Goal: Information Seeking & Learning: Check status

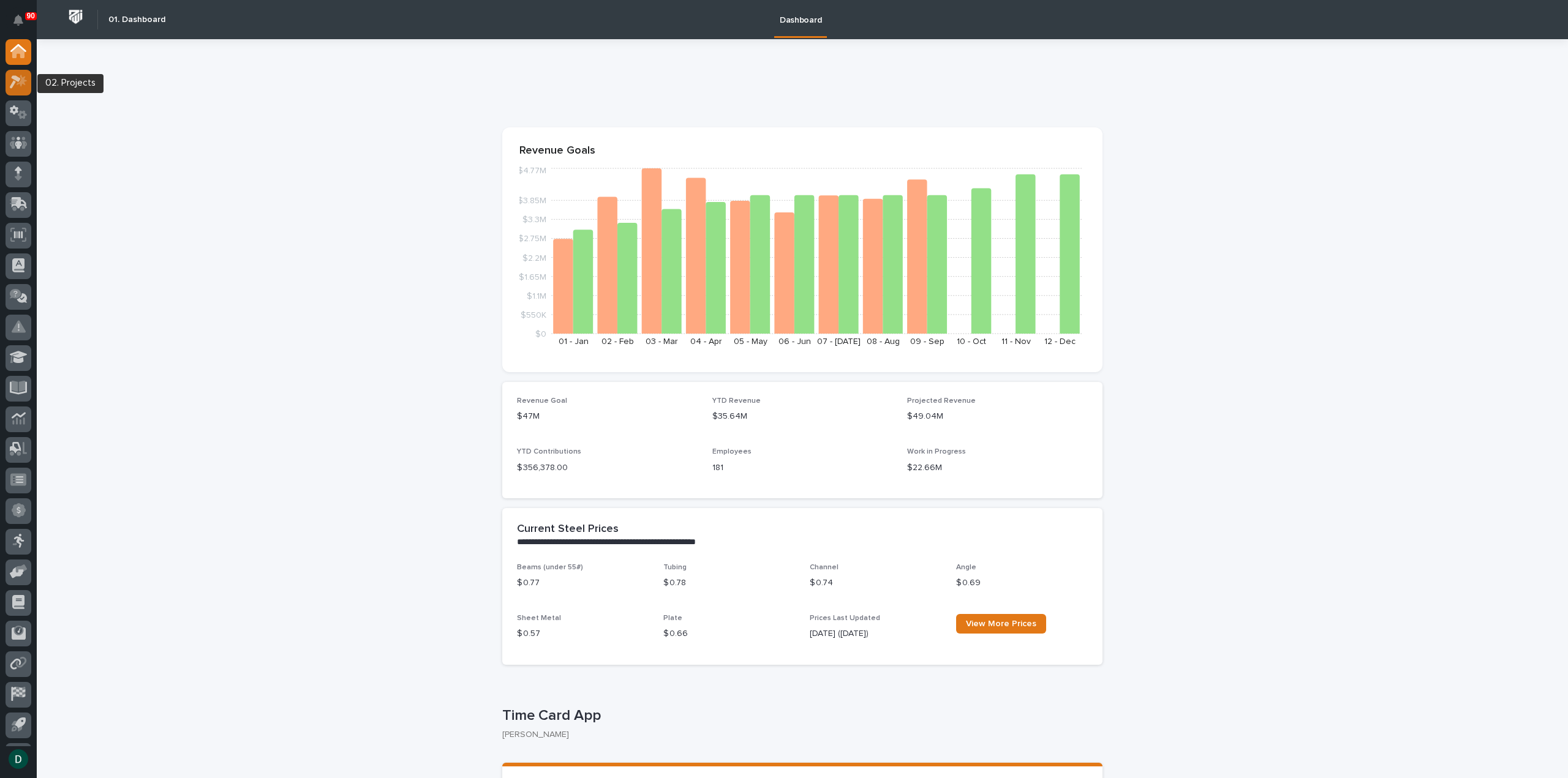
click at [21, 87] on icon at bounding box center [21, 81] width 10 height 12
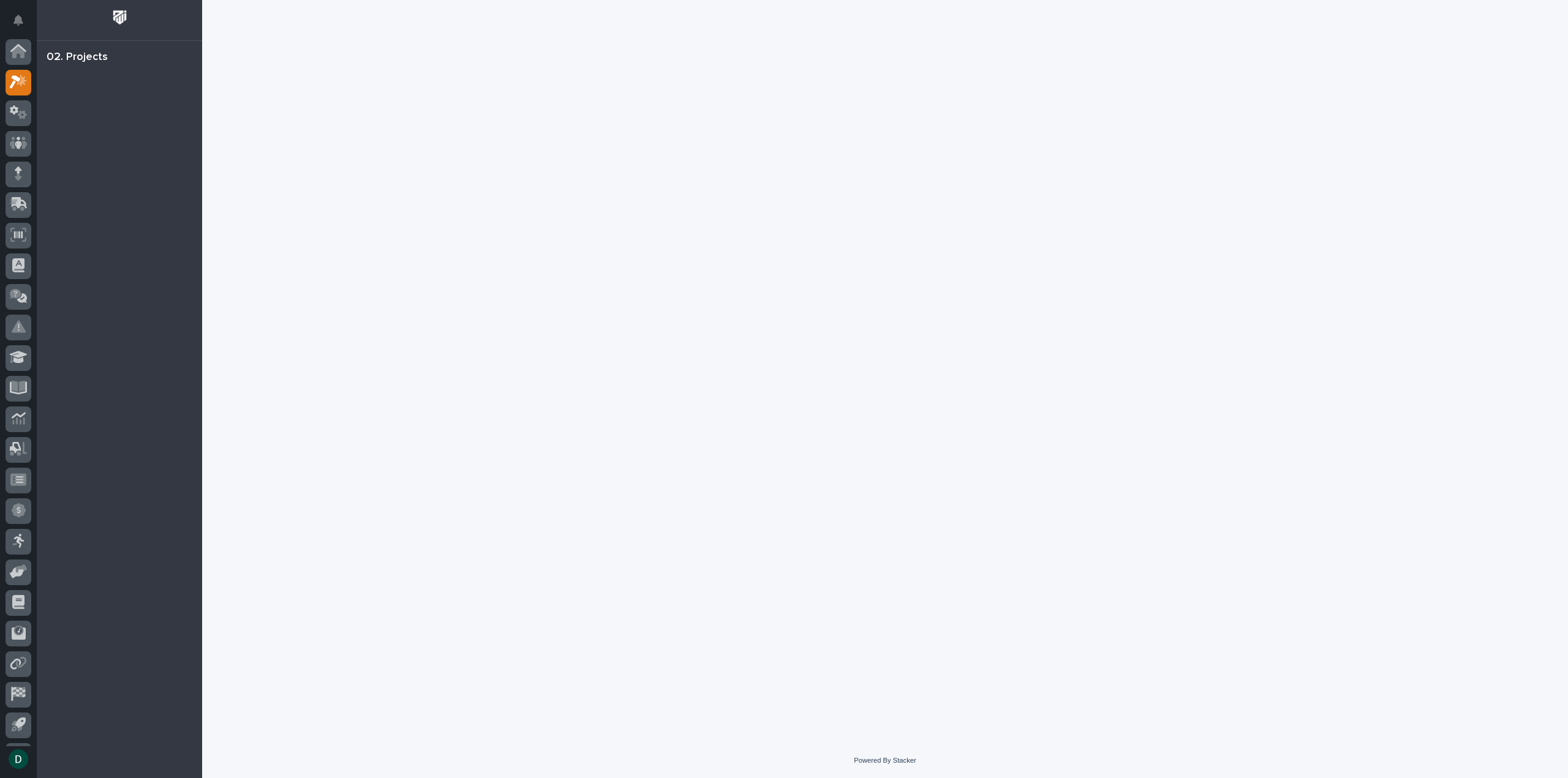
scroll to position [27, 0]
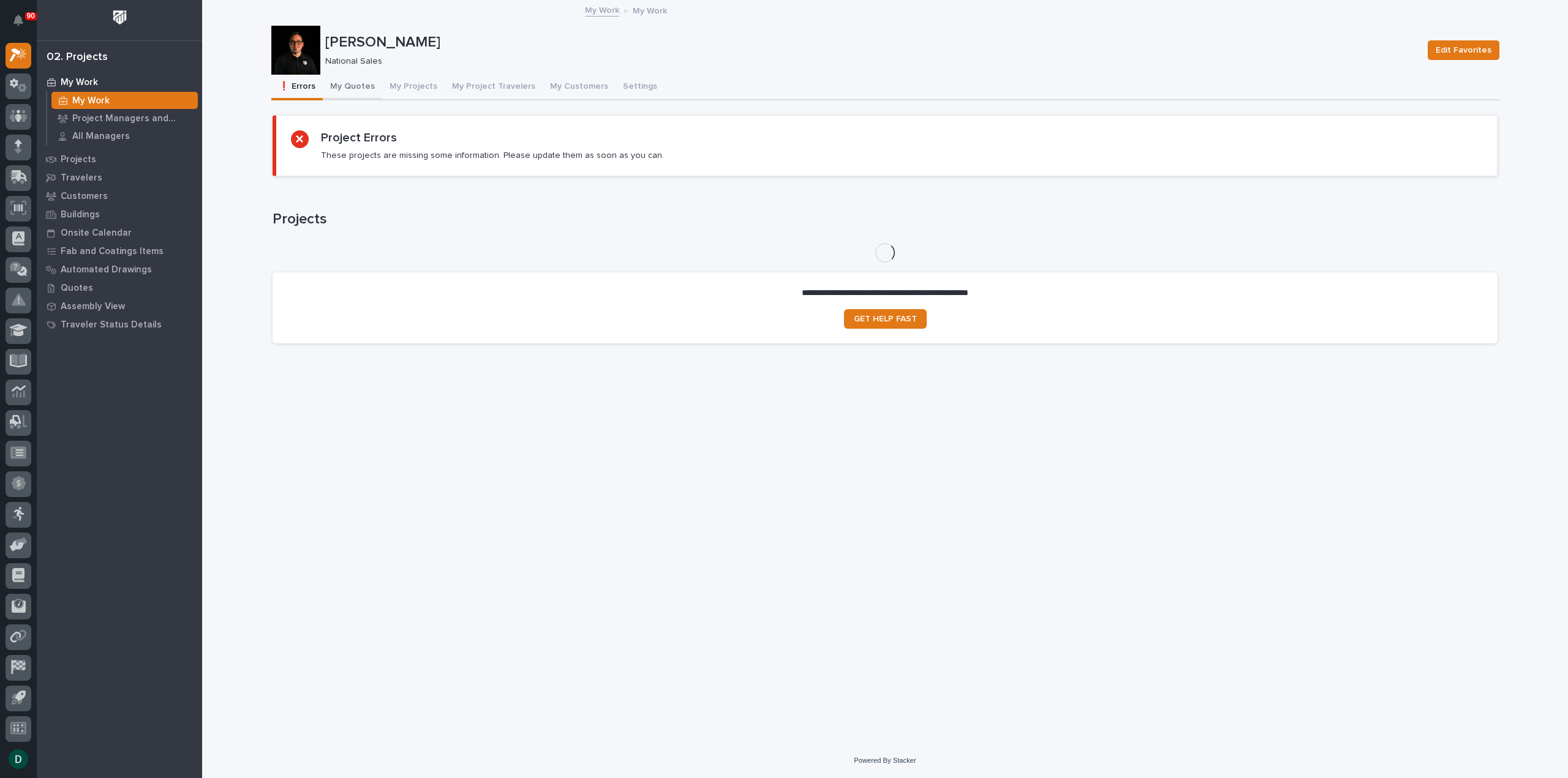
click at [363, 90] on button "My Quotes" at bounding box center [352, 88] width 59 height 26
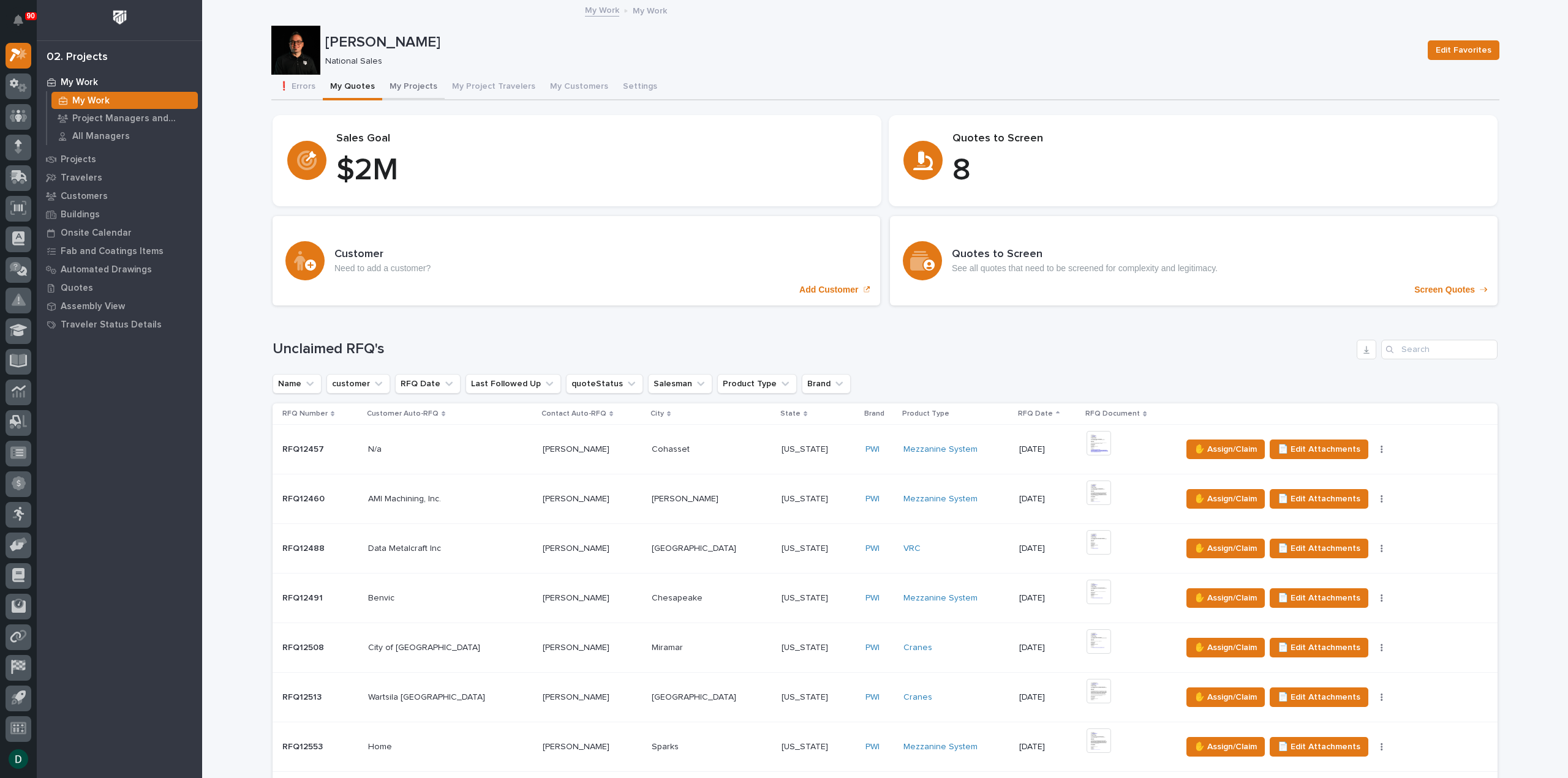
click at [408, 85] on button "My Projects" at bounding box center [413, 88] width 63 height 26
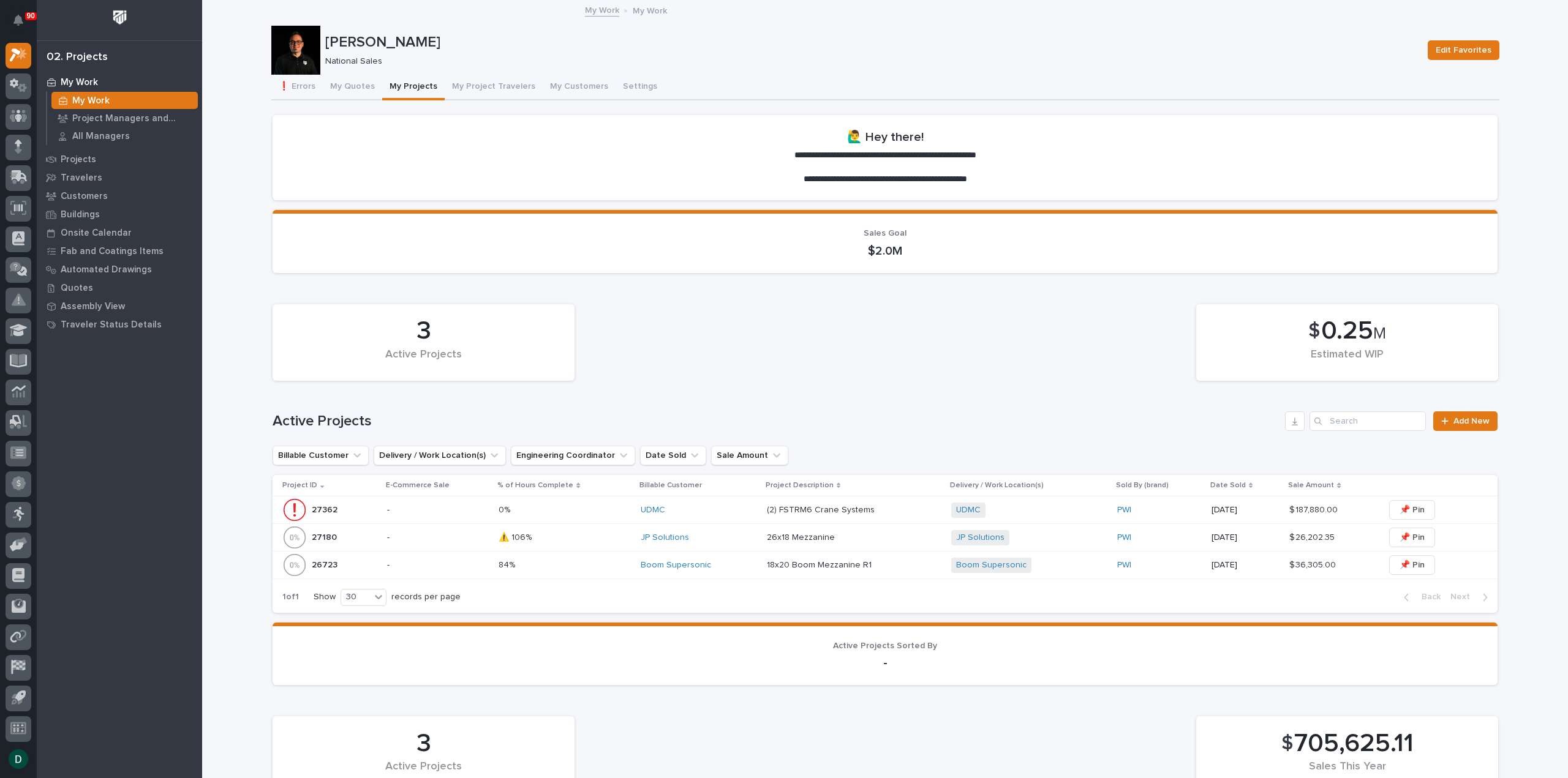
click at [462, 540] on p "-" at bounding box center [438, 538] width 102 height 10
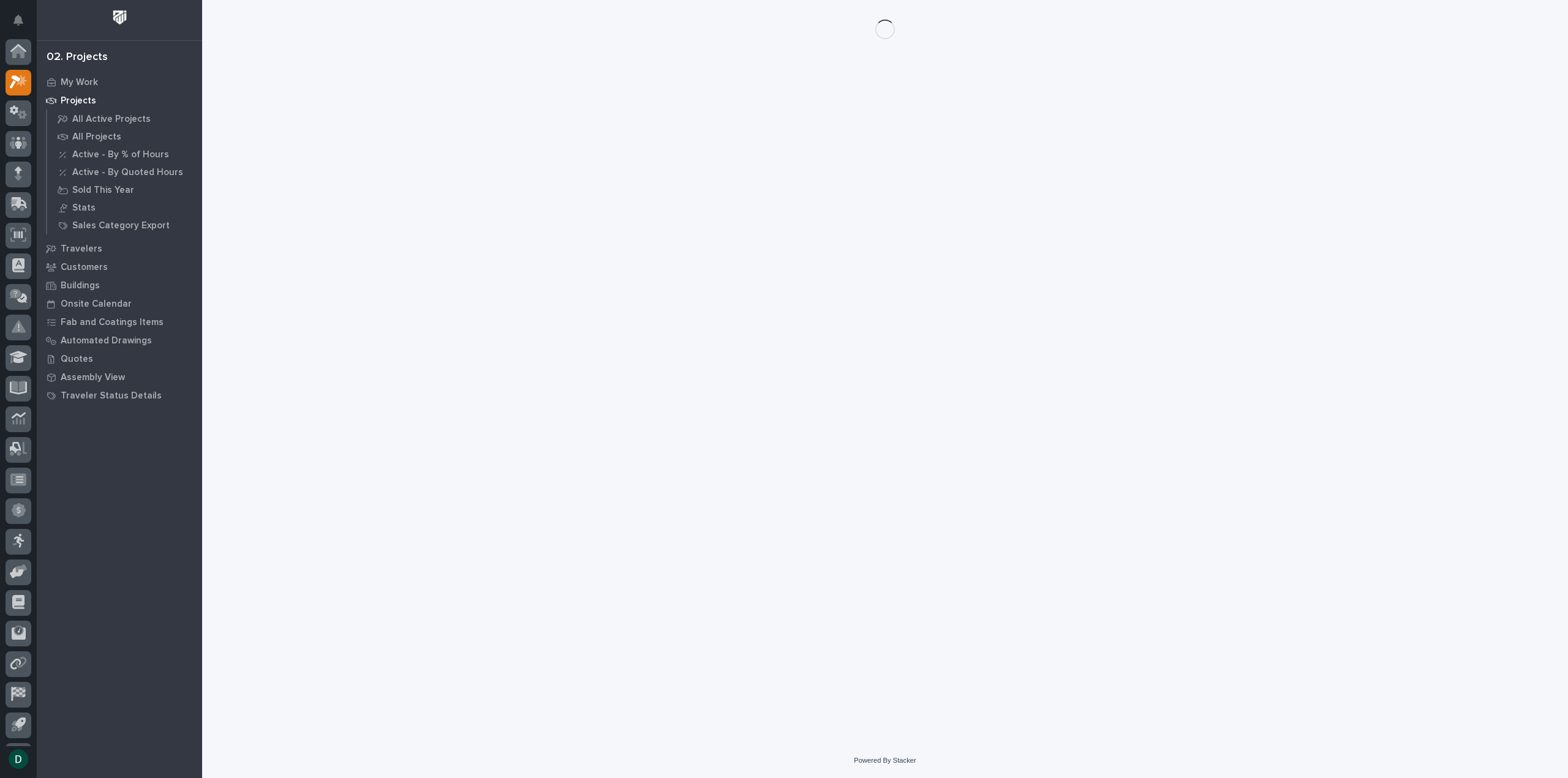
scroll to position [27, 0]
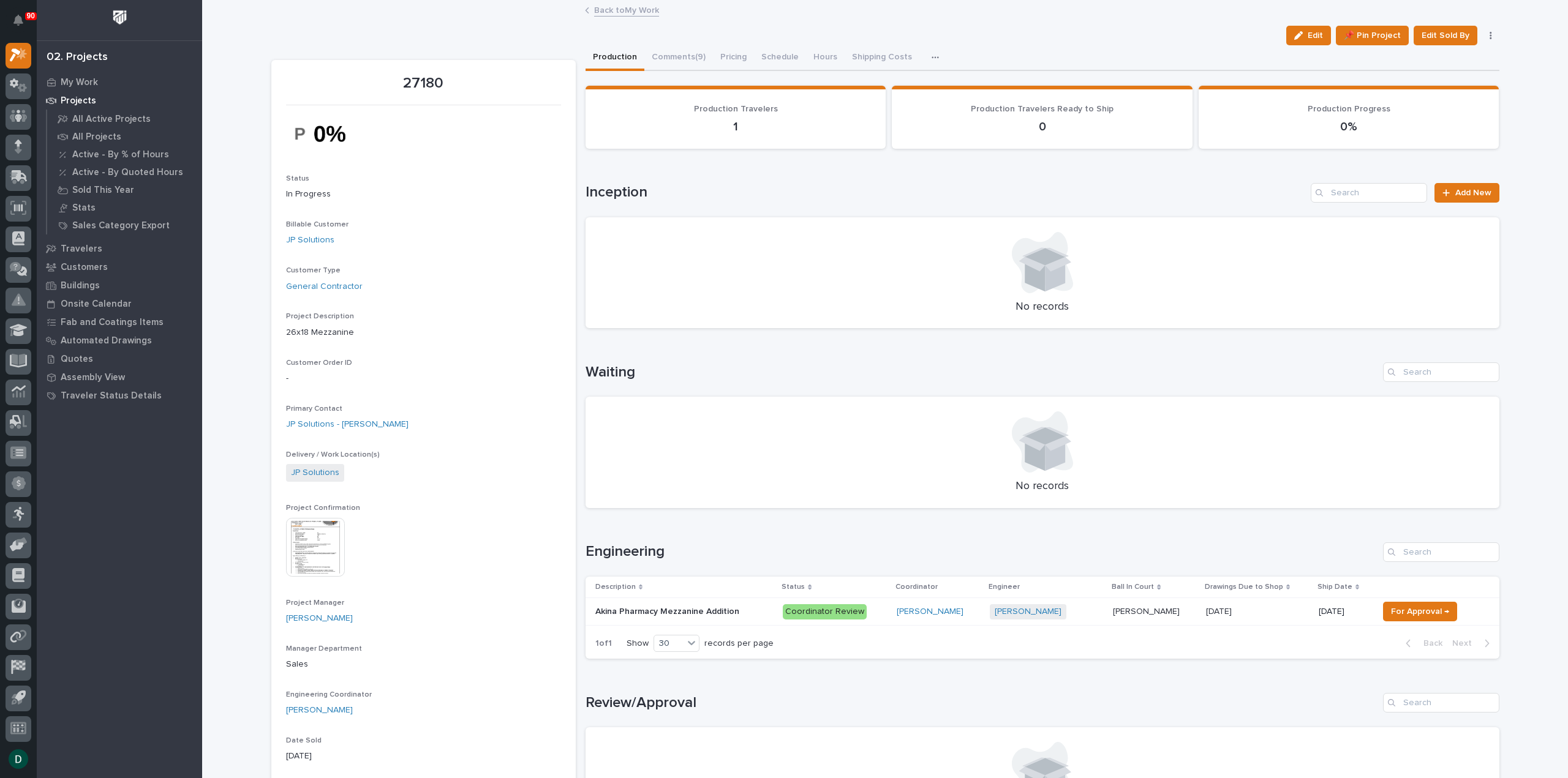
click at [757, 606] on div "Akina Pharmacy Mezzanine Addition Akina Pharmacy Mezzanine Addition" at bounding box center [684, 612] width 178 height 20
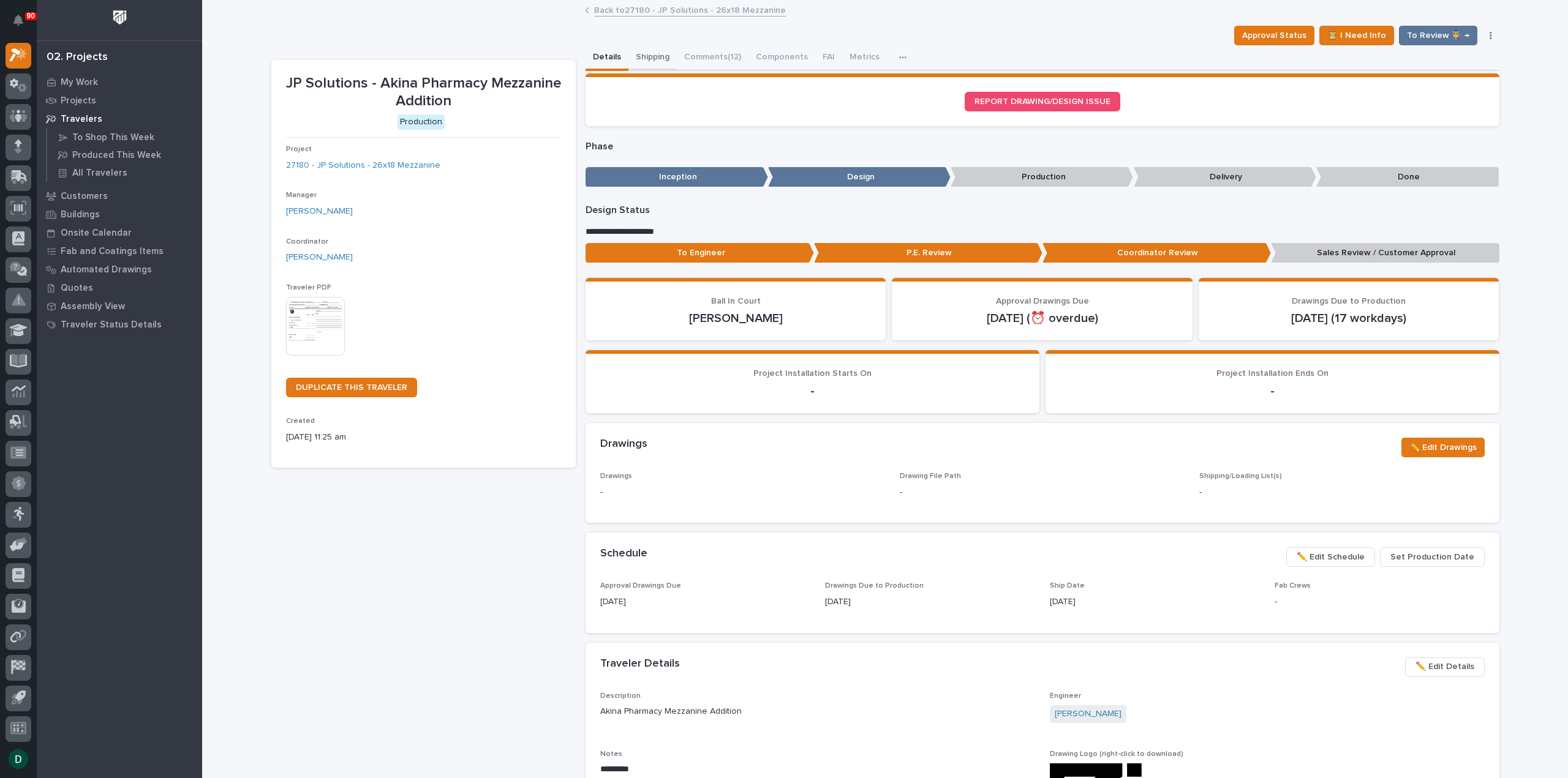
click at [653, 58] on button "Shipping" at bounding box center [652, 58] width 48 height 26
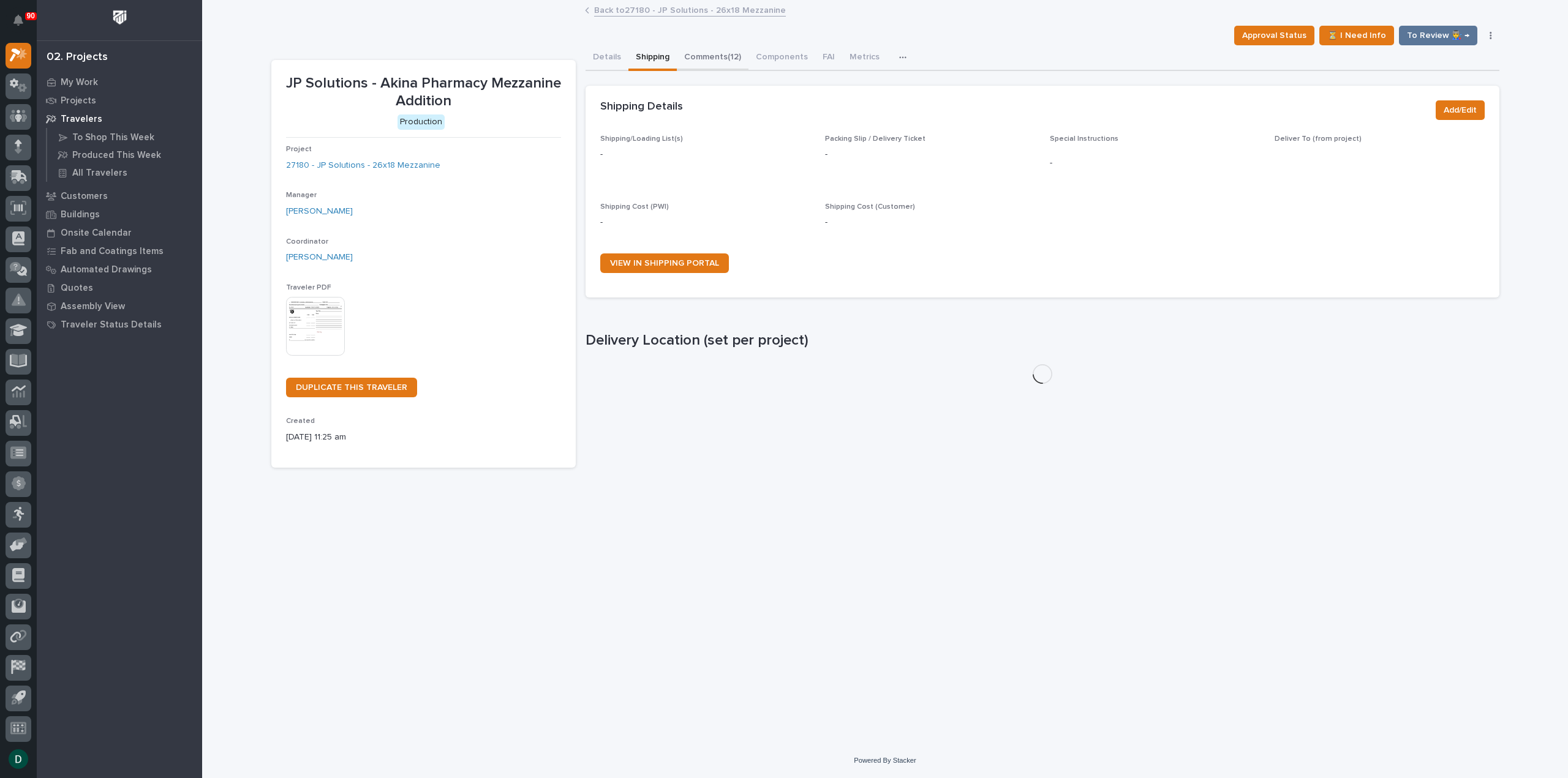
click at [705, 54] on button "Comments (12)" at bounding box center [713, 58] width 72 height 26
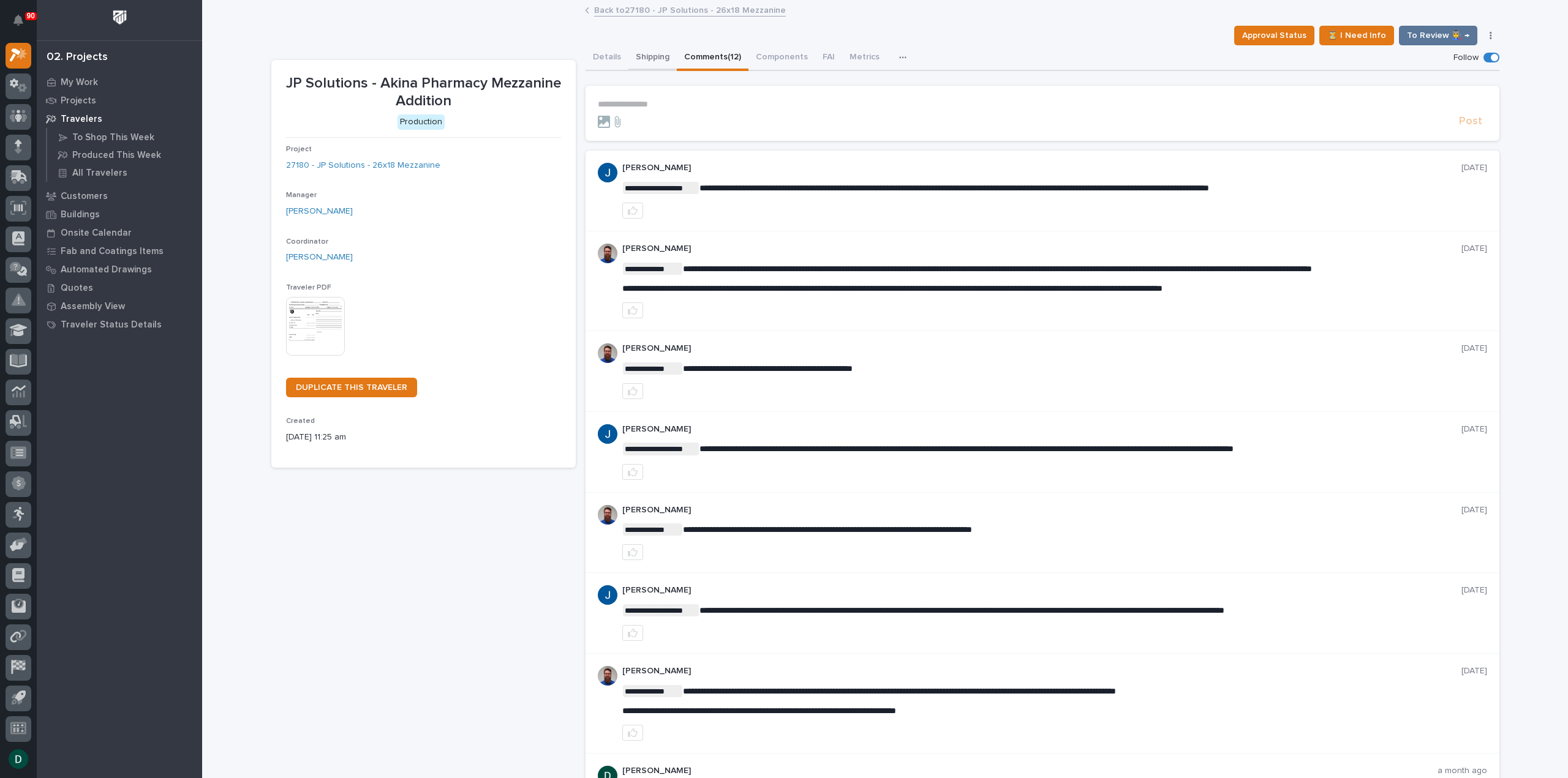
click at [659, 57] on button "Shipping" at bounding box center [652, 58] width 48 height 26
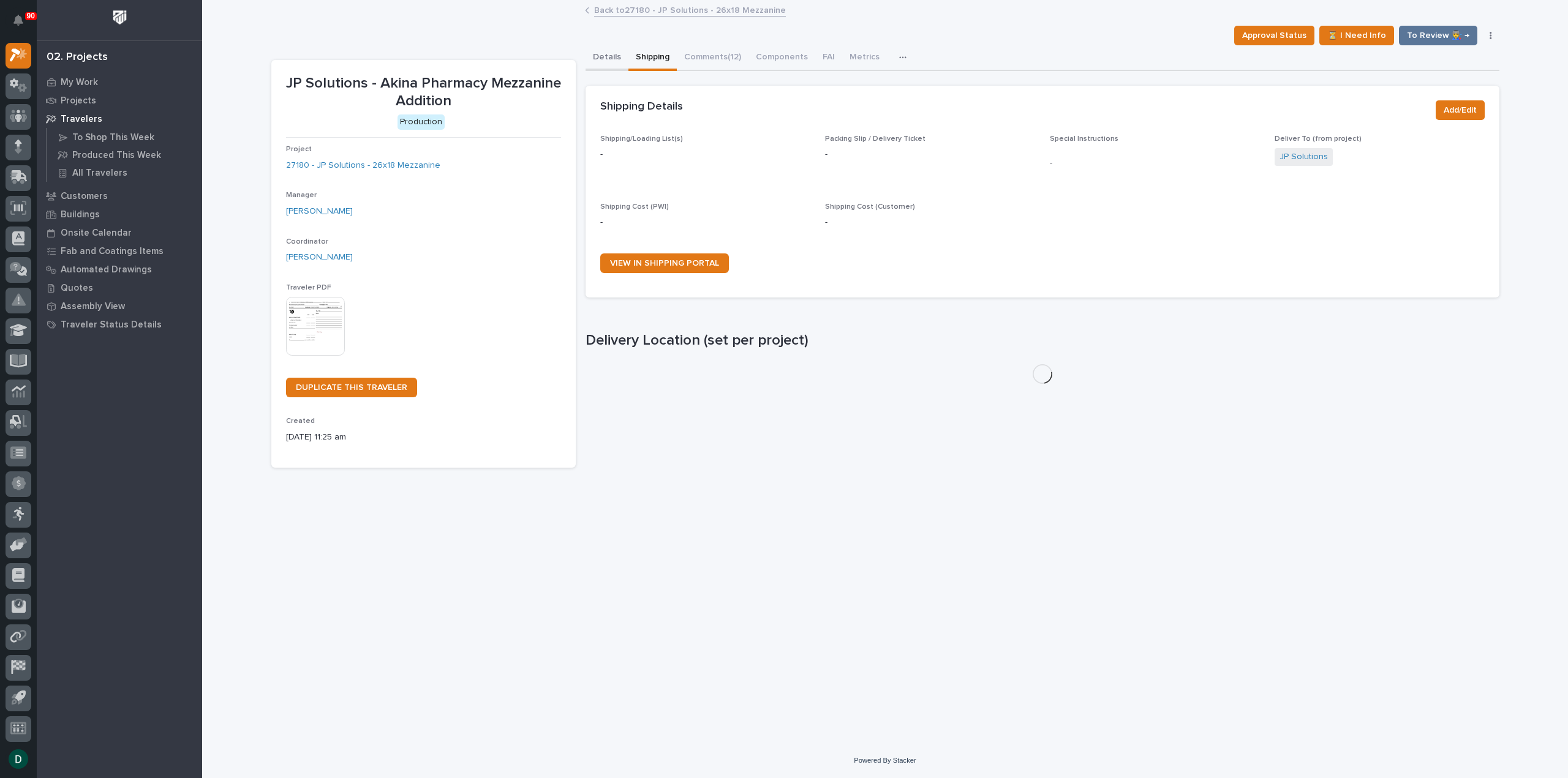
click at [597, 56] on button "Details" at bounding box center [607, 58] width 43 height 26
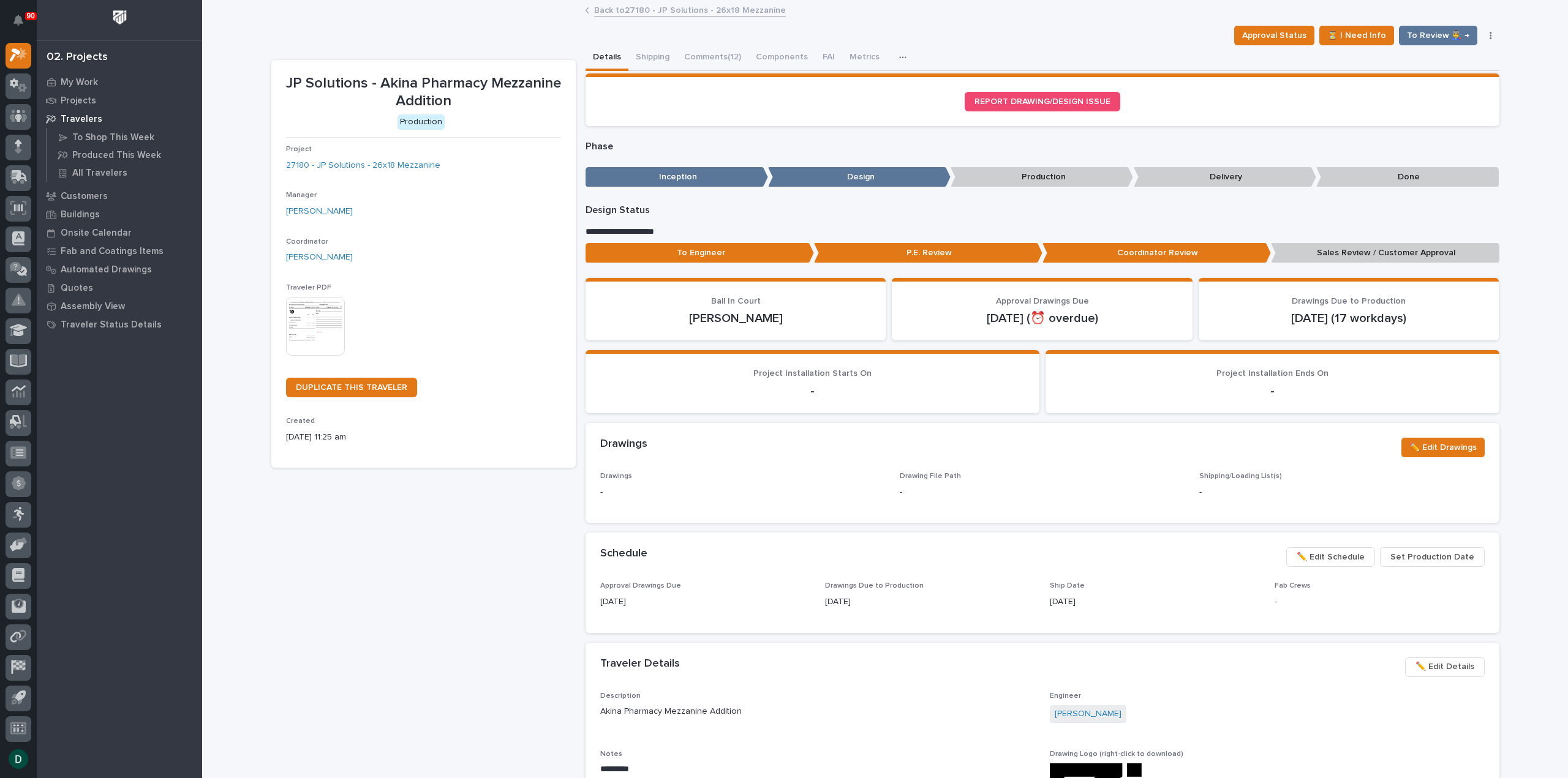
click at [671, 11] on link "Back to 27180 - JP Solutions - 26x18 Mezzanine" at bounding box center [690, 9] width 192 height 14
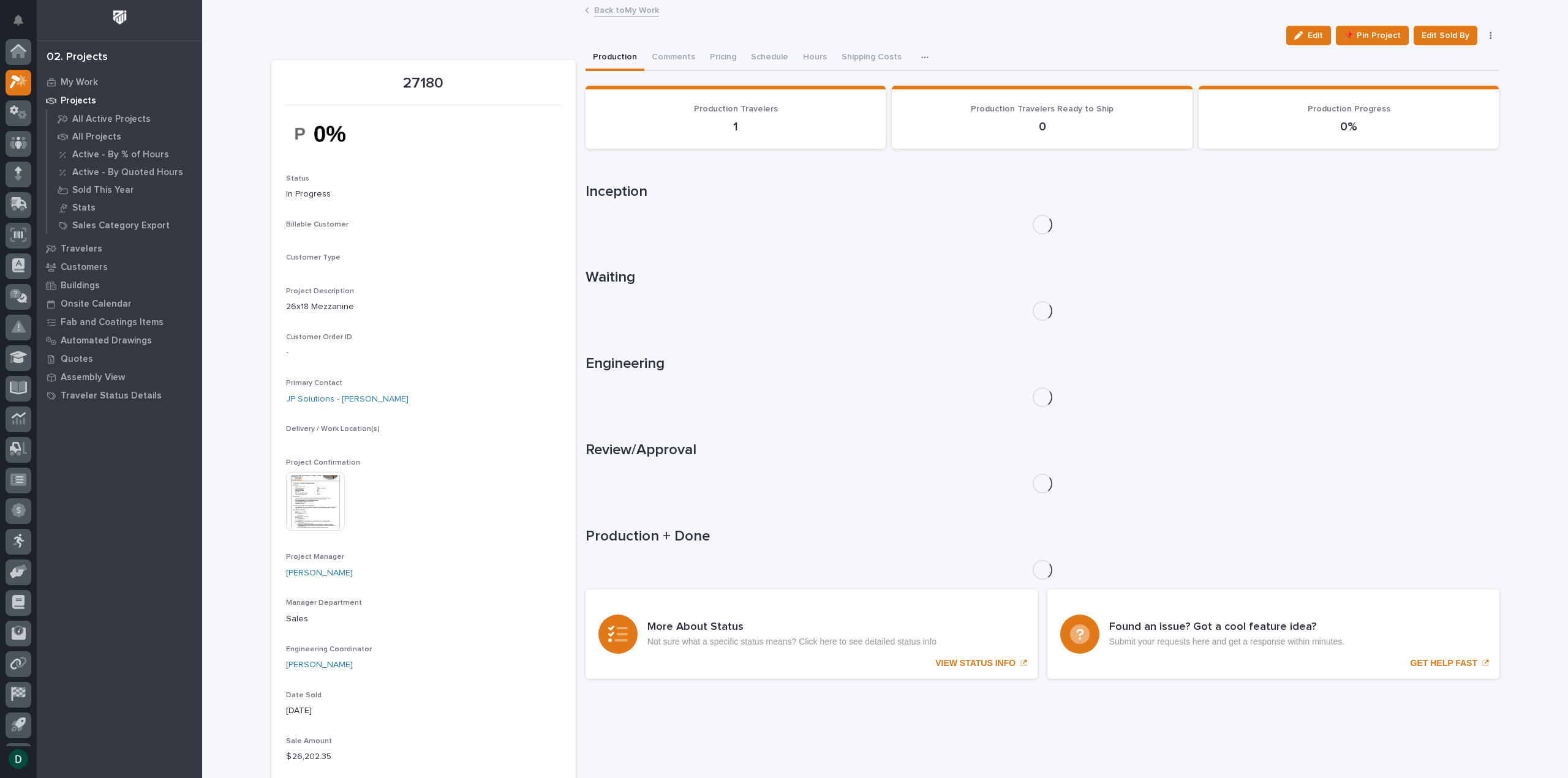
scroll to position [27, 0]
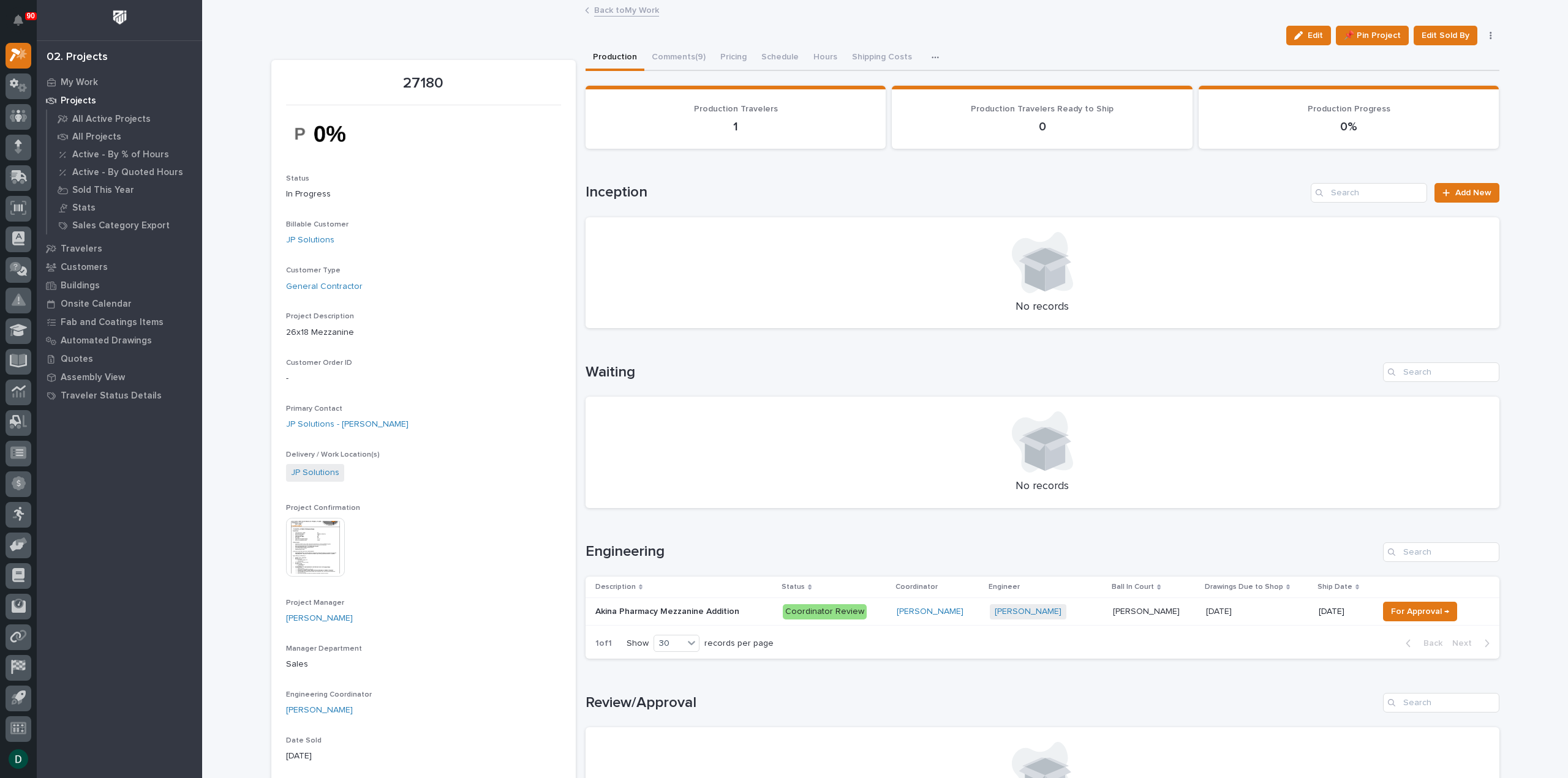
click at [738, 604] on div "Akina Pharmacy Mezzanine Addition Akina Pharmacy Mezzanine Addition" at bounding box center [684, 612] width 178 height 20
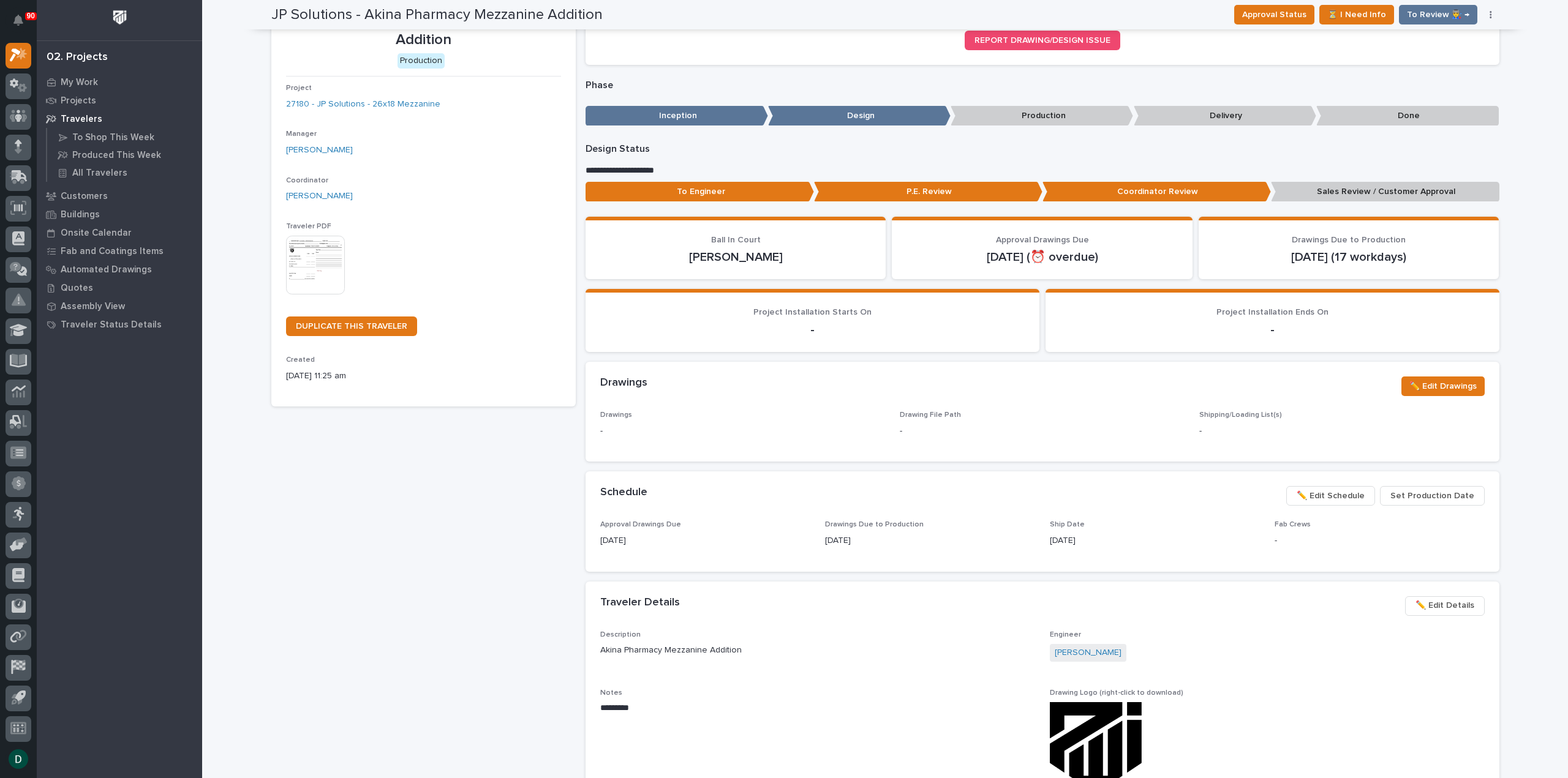
scroll to position [123, 0]
